Goal: Find specific page/section: Find specific page/section

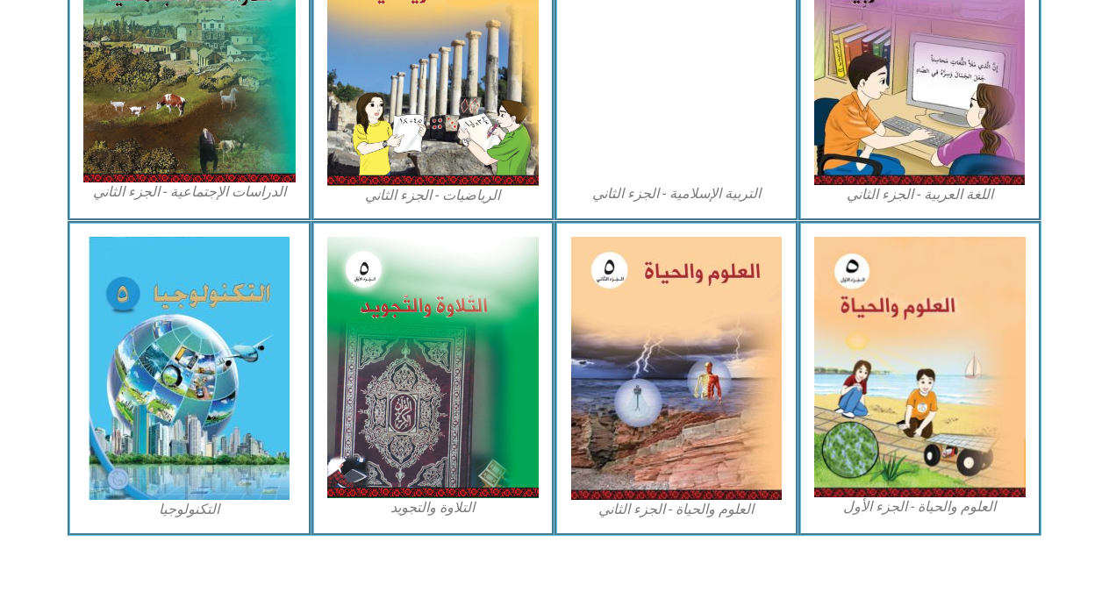
scroll to position [970, 0]
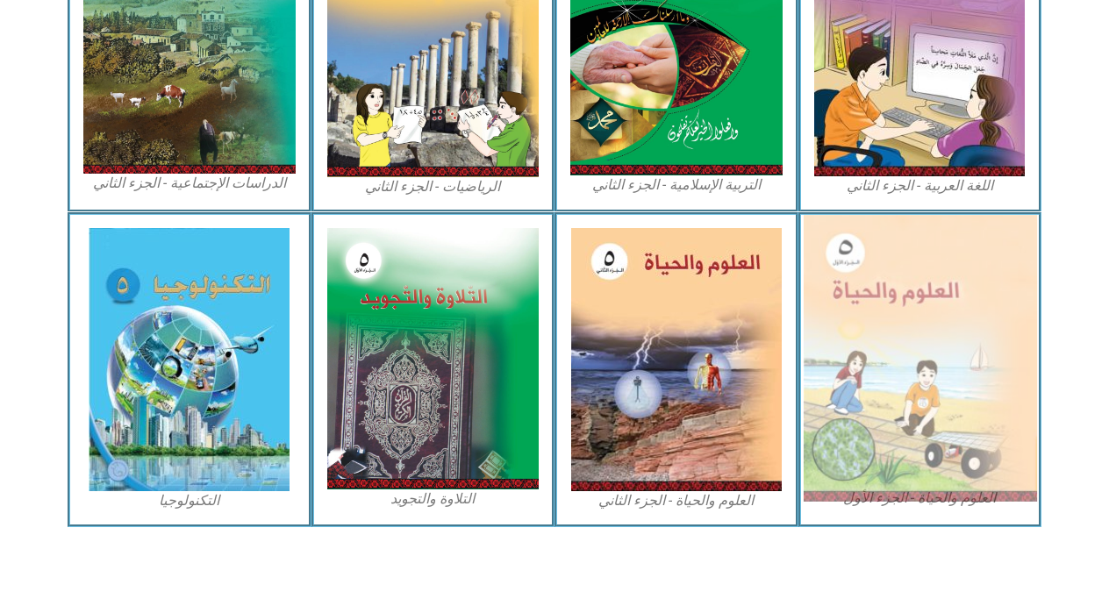
click at [942, 282] on img at bounding box center [919, 358] width 233 height 287
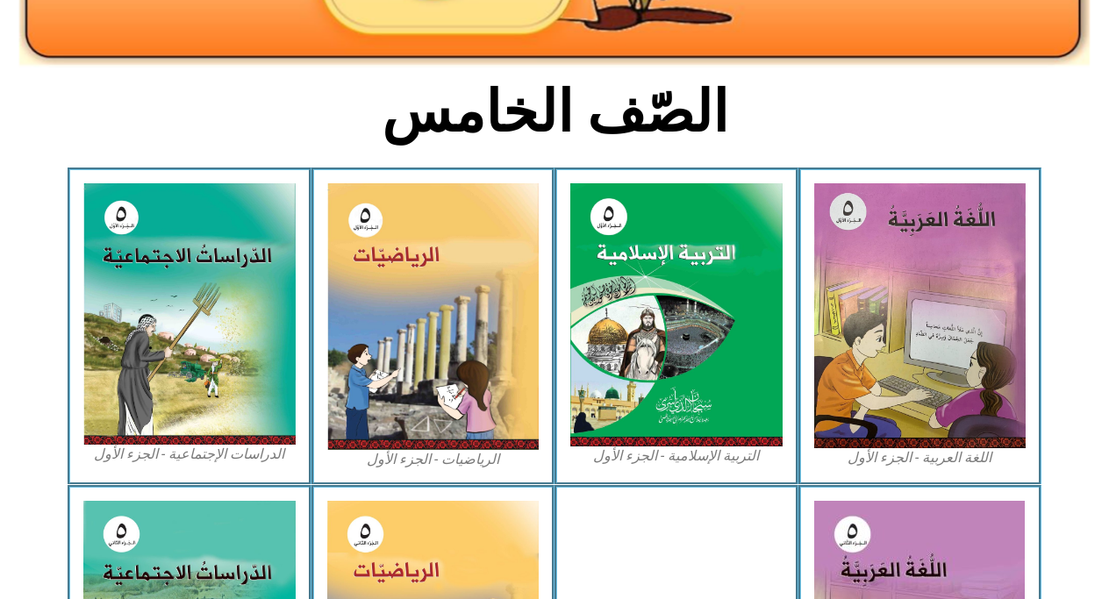
scroll to position [376, 0]
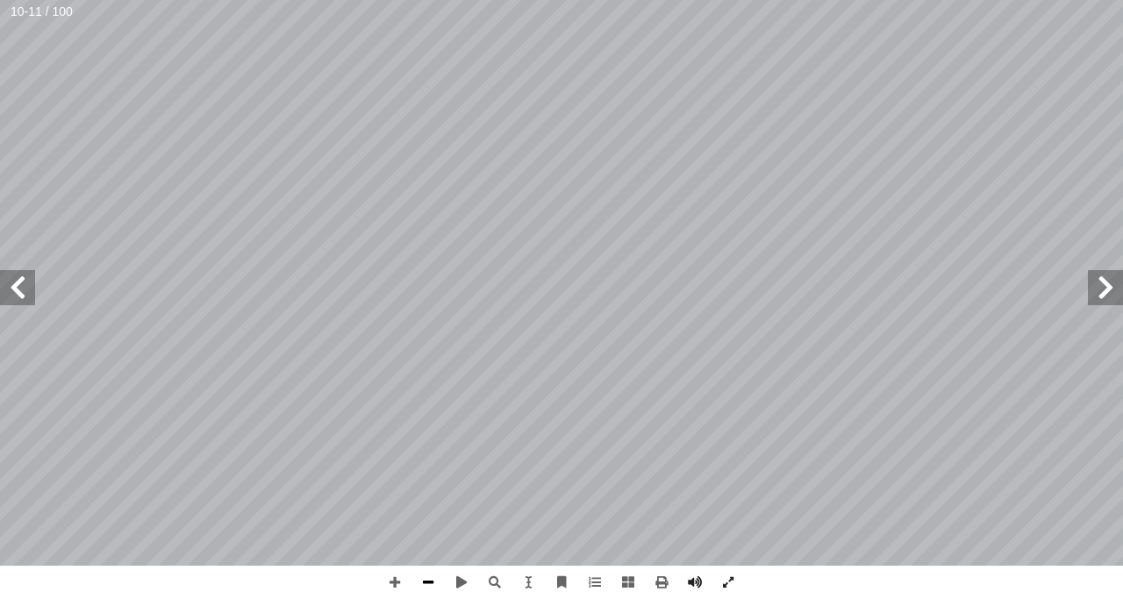
click at [436, 582] on span at bounding box center [428, 582] width 33 height 33
click at [392, 580] on span at bounding box center [394, 582] width 33 height 33
click at [7, 276] on span at bounding box center [17, 287] width 35 height 35
click at [25, 279] on span at bounding box center [17, 287] width 35 height 35
